Goal: Task Accomplishment & Management: Manage account settings

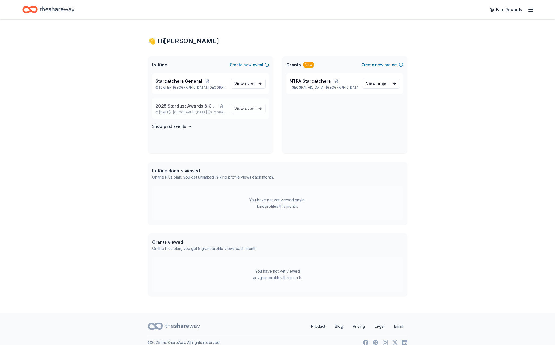
click at [174, 106] on span "2025 Stardust Awards & Gala" at bounding box center [185, 106] width 61 height 6
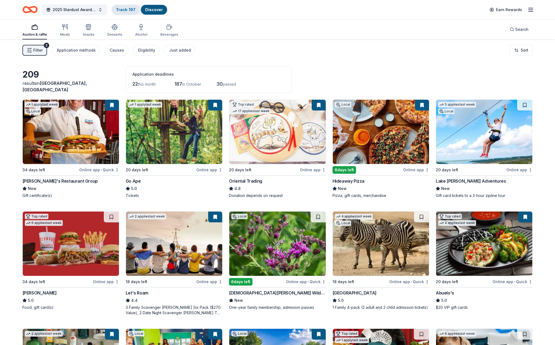
click at [121, 7] on link "Track · 197" at bounding box center [125, 9] width 19 height 5
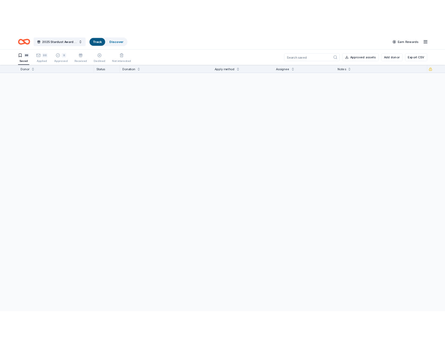
scroll to position [0, 0]
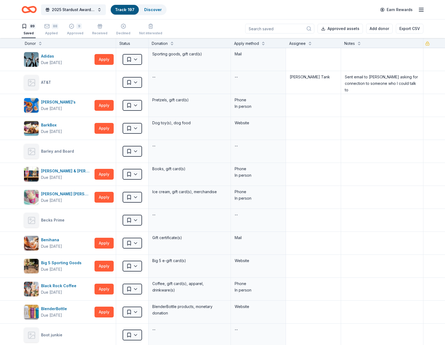
click at [127, 9] on link "Track · 197" at bounding box center [124, 9] width 19 height 5
click at [76, 28] on div "9" at bounding box center [78, 25] width 5 height 5
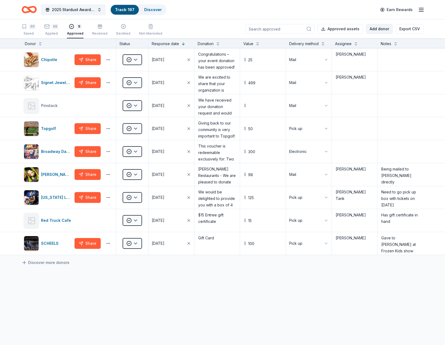
click at [381, 29] on button "Add donor" at bounding box center [379, 29] width 26 height 10
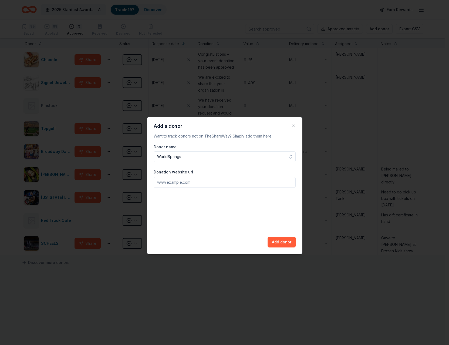
type input "WorldSprings"
click at [169, 183] on input "Donation website url" at bounding box center [225, 182] width 142 height 11
type input "[DOMAIN_NAME]"
click at [286, 243] on button "Add donor" at bounding box center [282, 242] width 28 height 11
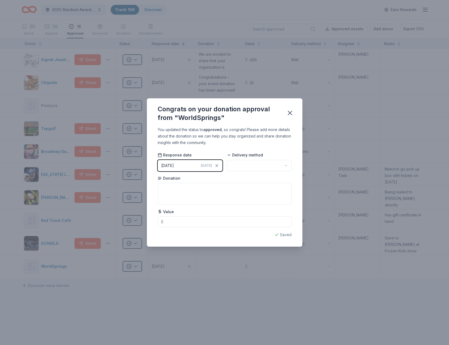
click at [193, 167] on button "[DATE] [DATE]" at bounding box center [190, 165] width 65 height 11
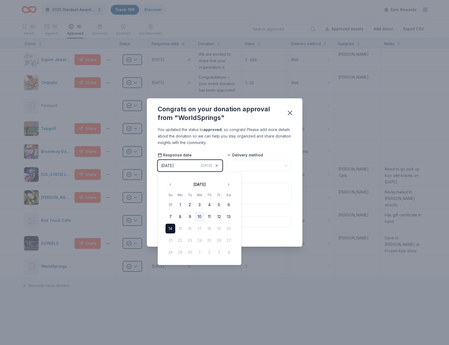
click at [200, 215] on button "10" at bounding box center [200, 217] width 10 height 10
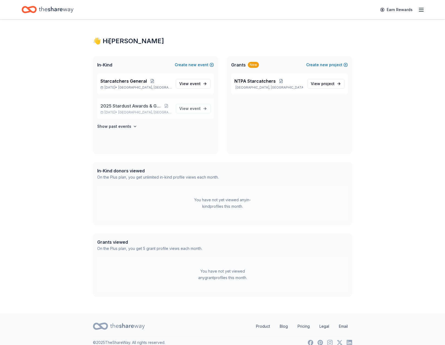
click at [129, 106] on span "2025 Stardust Awards & Gala" at bounding box center [130, 106] width 61 height 6
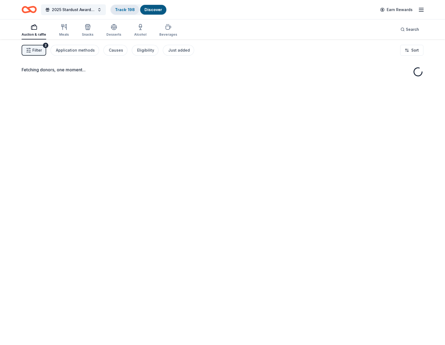
click at [120, 11] on link "Track · 198" at bounding box center [125, 9] width 20 height 5
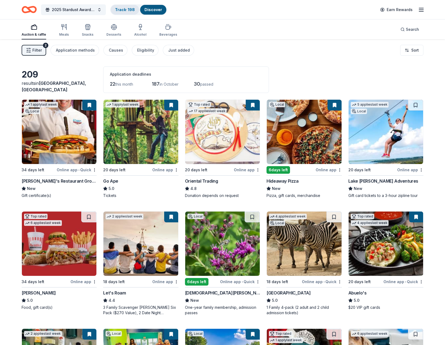
click at [127, 8] on div "Track · 198" at bounding box center [125, 10] width 28 height 10
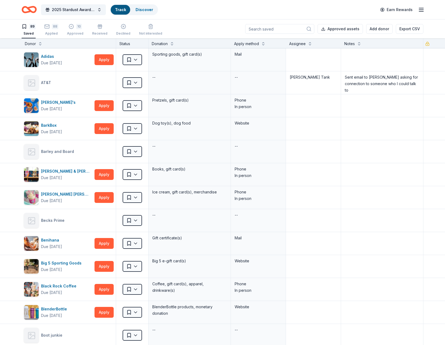
scroll to position [0, 0]
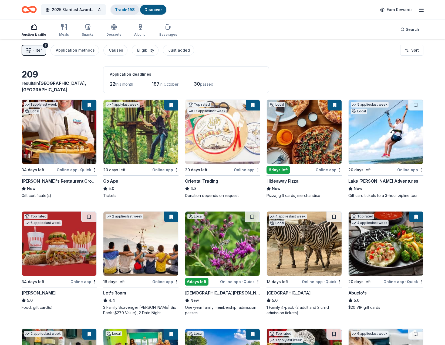
click at [127, 12] on link "Track · 198" at bounding box center [125, 9] width 20 height 5
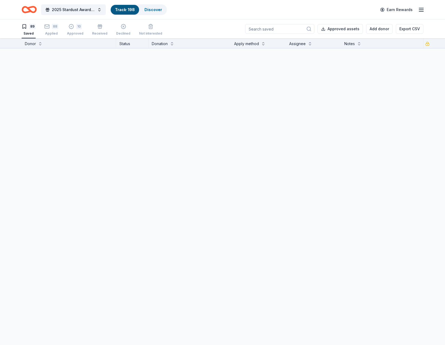
scroll to position [0, 0]
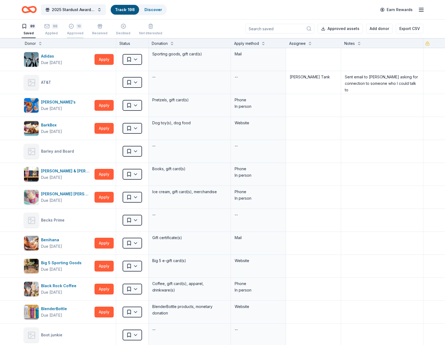
click at [74, 30] on div "10 Approved" at bounding box center [75, 29] width 16 height 12
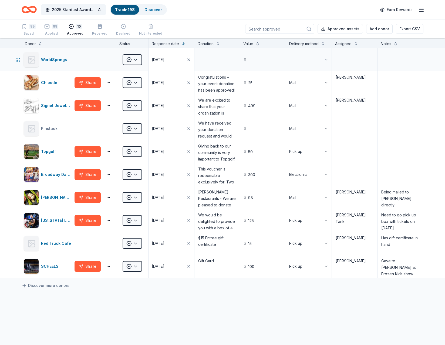
click at [163, 59] on div "[DATE]" at bounding box center [158, 59] width 13 height 6
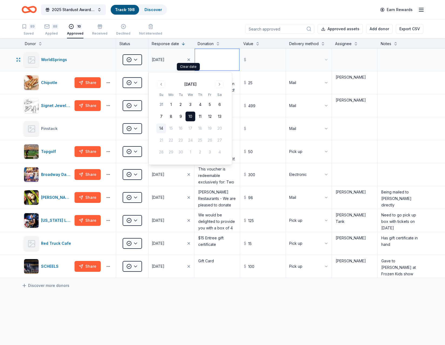
click at [215, 58] on textarea at bounding box center [217, 60] width 45 height 22
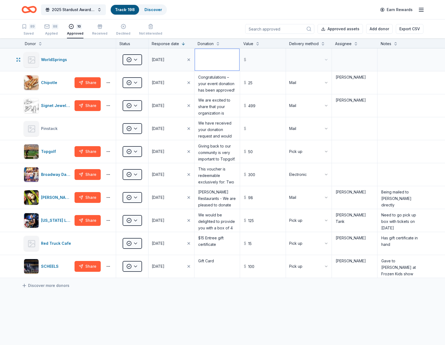
click at [209, 58] on textarea at bounding box center [217, 60] width 45 height 22
paste textarea "We’re thrilled to share some exciting news — your organization has been selecte…"
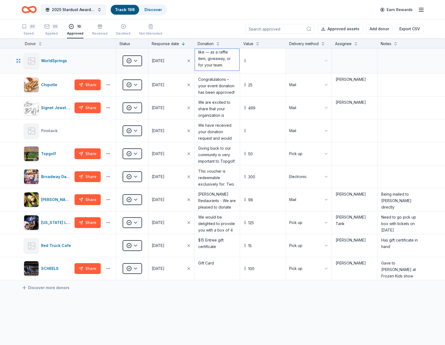
scroll to position [96, 0]
type textarea "We’re thrilled to share some exciting news — your organization has been selecte…"
click at [251, 57] on input "text" at bounding box center [263, 61] width 45 height 24
type input "342.08"
click at [308, 59] on html "2025 Stardust Awards & Gala Track · 198 Discover Earn Rewards 89 Saved 88 Appli…" at bounding box center [222, 172] width 445 height 345
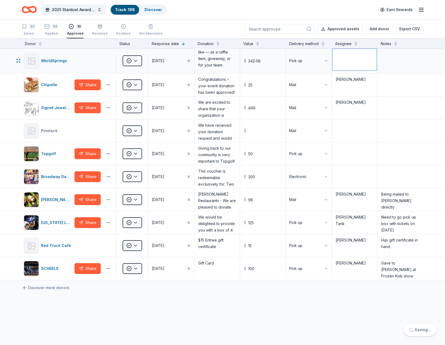
click at [345, 67] on textarea at bounding box center [354, 60] width 45 height 22
type textarea "Kerr"
click at [401, 60] on textarea at bounding box center [400, 60] width 45 height 22
type textarea "e"
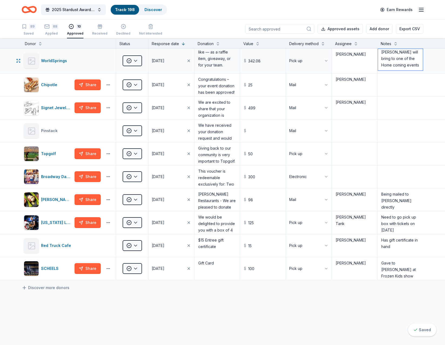
type textarea "Kerri will bring to one of the Home coming events"
click at [347, 56] on textarea "Kerr" at bounding box center [354, 60] width 45 height 22
type textarea "Kerri"
click at [387, 29] on button "Add donor" at bounding box center [379, 29] width 26 height 10
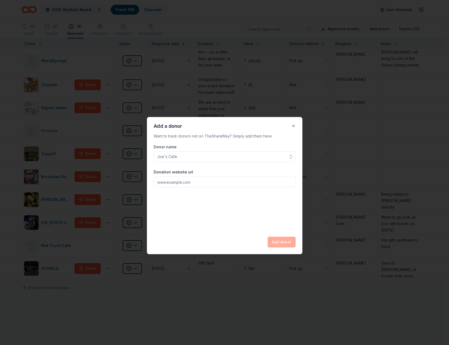
click at [209, 157] on input "Donor name" at bounding box center [225, 156] width 142 height 11
type input "PopStroke"
click at [189, 184] on input "Donation website url" at bounding box center [225, 182] width 142 height 11
type input "www.popstroke.com"
click at [216, 197] on div "Donor name PopStroke Donation website url www.popstroke.com Add donor" at bounding box center [225, 196] width 142 height 104
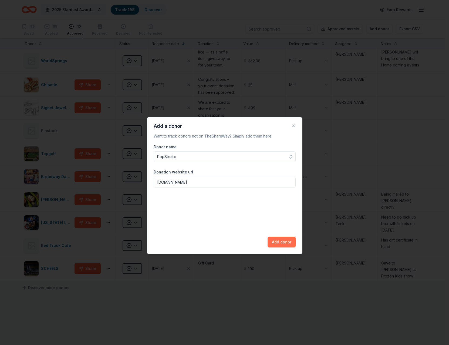
click at [285, 244] on button "Add donor" at bounding box center [282, 242] width 28 height 11
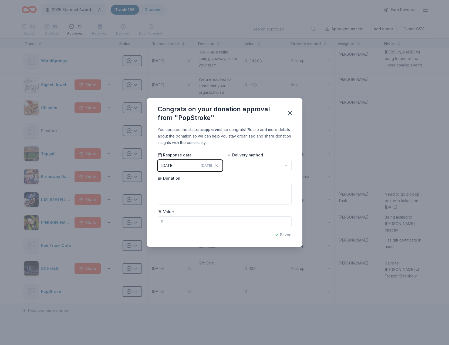
click at [174, 164] on div "[DATE]" at bounding box center [167, 165] width 13 height 6
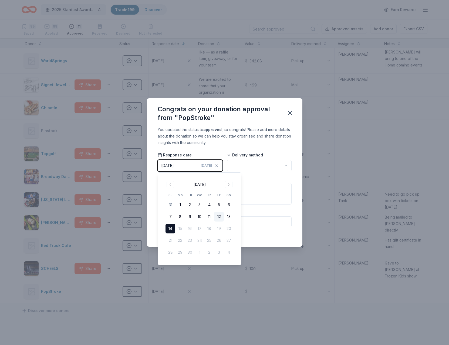
click at [218, 216] on button "12" at bounding box center [219, 217] width 10 height 10
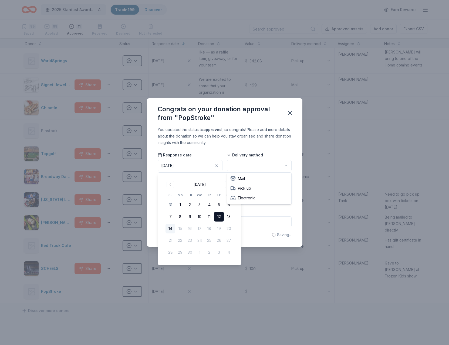
click at [243, 166] on html "2025 Stardust Awards & Gala Track · 199 Discover Earn Rewards 89 Saved 88 Appli…" at bounding box center [224, 172] width 449 height 345
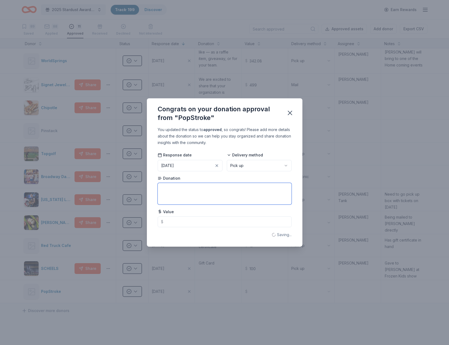
click at [175, 191] on textarea at bounding box center [225, 194] width 134 height 22
click at [170, 190] on textarea at bounding box center [225, 194] width 134 height 22
paste textarea "Thanks so much for reaching out to PopStroke about your event. I can offer 4 pa…"
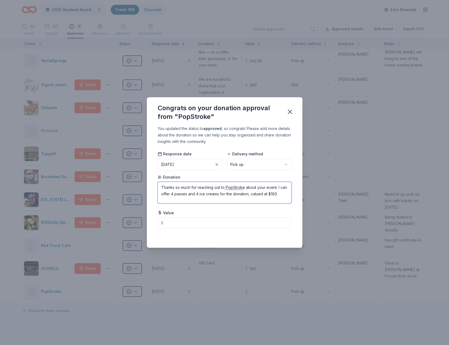
type textarea "Thanks so much for reaching out to PopStroke about your event. I can offer 4 pa…"
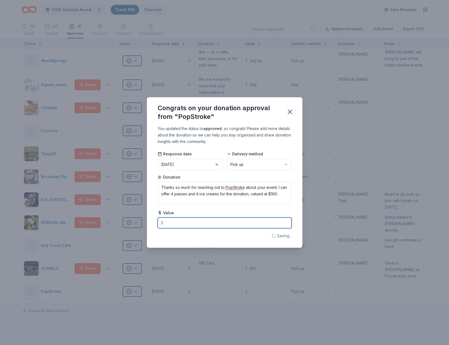
click at [171, 222] on input "text" at bounding box center [225, 222] width 134 height 11
type input "160.00"
click at [182, 242] on div "You updated the status to approved , so congrats! Please add more details about…" at bounding box center [225, 186] width 156 height 122
click at [290, 110] on icon "button" at bounding box center [290, 112] width 8 height 8
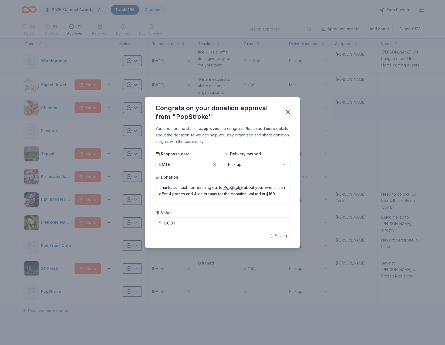
type textarea "Thanks so much for reaching out to PopStroke about your event. I can offer 4 pa…"
type input "160"
